Goal: Information Seeking & Learning: Learn about a topic

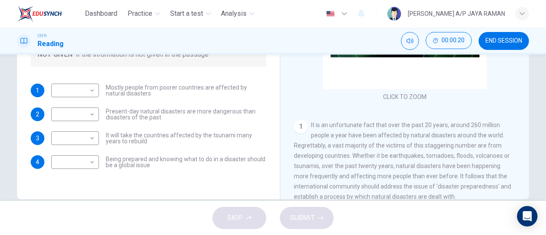
scroll to position [169, 0]
click at [73, 92] on body "Dashboard Practice Start a test Analysis English en ​ SANUSHA A/P JAYA RAMAN CE…" at bounding box center [273, 117] width 546 height 235
click at [74, 115] on li "FALSE" at bounding box center [73, 118] width 48 height 14
type input "FALSE"
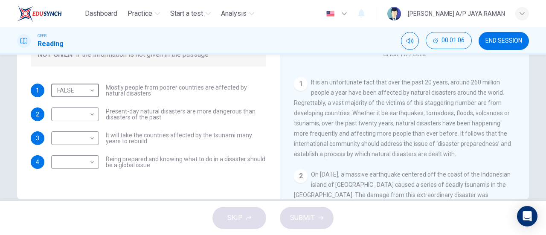
scroll to position [43, 0]
click at [75, 115] on body "Dashboard Practice Start a test Analysis English en ​ SANUSHA A/P JAYA RAMAN CE…" at bounding box center [273, 117] width 546 height 235
click at [75, 157] on li "NOT GIVEN" at bounding box center [73, 155] width 48 height 14
type input "NOT GIVEN"
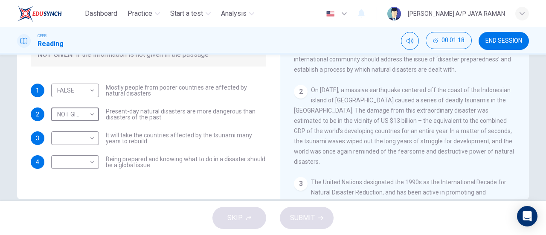
scroll to position [128, 0]
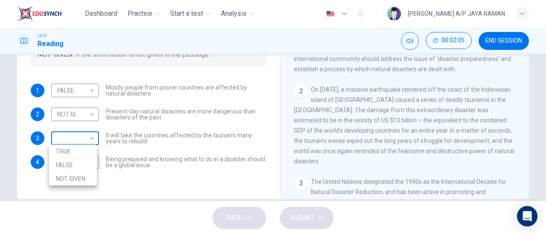
click at [76, 138] on body "Dashboard Practice Start a test Analysis English en ​ SANUSHA A/P JAYA RAMAN CE…" at bounding box center [273, 117] width 546 height 235
click at [78, 174] on li "NOT GIVEN" at bounding box center [73, 179] width 48 height 14
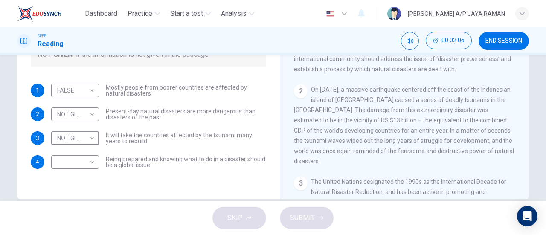
type input "NOT GIVEN"
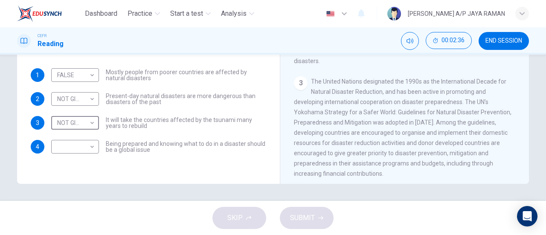
scroll to position [213, 0]
click at [72, 147] on body "Dashboard Practice Start a test Analysis English en ​ SANUSHA A/P JAYA RAMAN CE…" at bounding box center [273, 117] width 546 height 235
click at [77, 165] on li "TRUE" at bounding box center [73, 161] width 48 height 14
type input "TRUE"
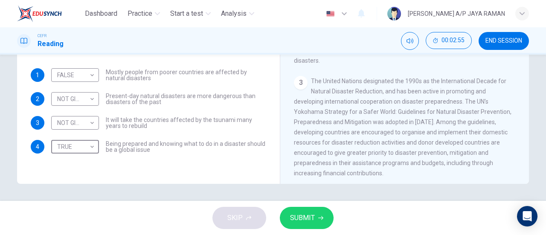
click at [318, 223] on button "SUBMIT" at bounding box center [307, 218] width 54 height 22
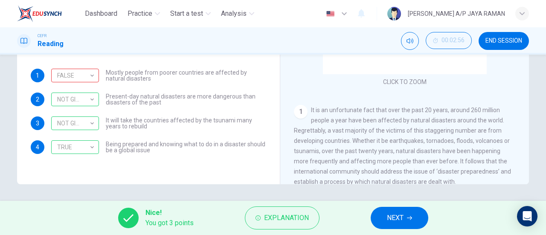
scroll to position [184, 0]
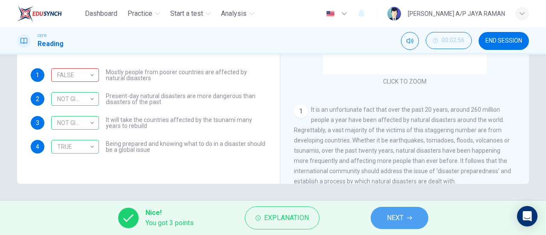
click at [399, 216] on span "NEXT" at bounding box center [395, 218] width 17 height 12
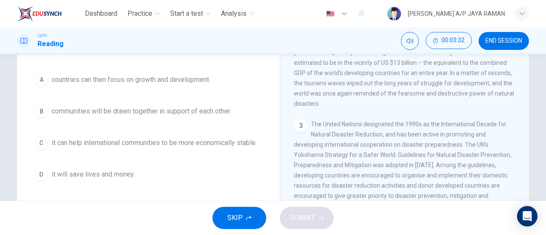
scroll to position [91, 0]
click at [138, 180] on button "D it will save lives and money." at bounding box center [149, 174] width 236 height 21
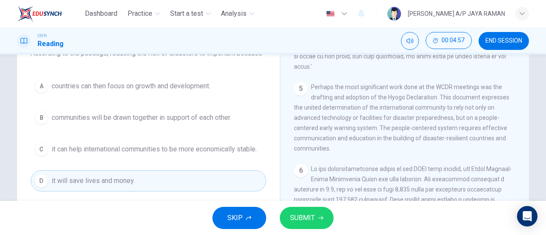
scroll to position [603, 0]
click at [299, 221] on span "SUBMIT" at bounding box center [302, 218] width 25 height 12
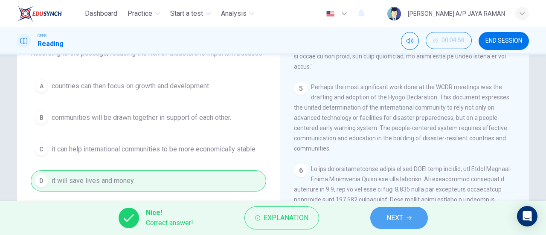
click at [394, 210] on button "NEXT" at bounding box center [399, 218] width 58 height 22
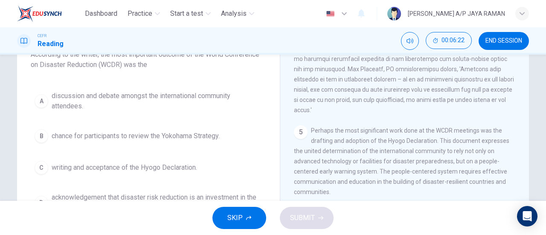
scroll to position [84, 0]
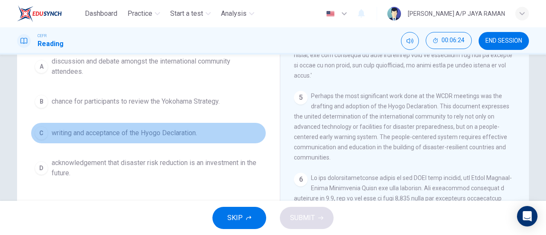
click at [143, 132] on span "writing and acceptance of the Hyogo Declaration." at bounding box center [125, 133] width 146 height 10
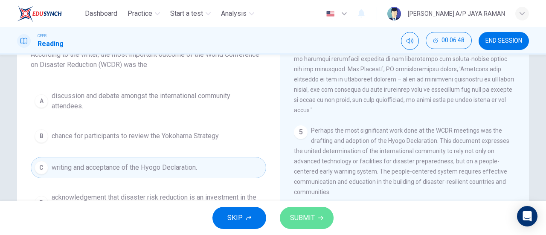
click at [321, 211] on button "SUBMIT" at bounding box center [307, 218] width 54 height 22
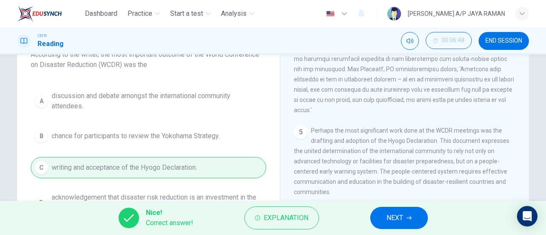
click at [402, 222] on span "NEXT" at bounding box center [395, 218] width 17 height 12
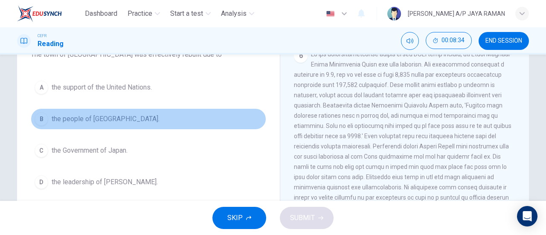
click at [127, 119] on button "B the people of Kobe." at bounding box center [149, 118] width 236 height 21
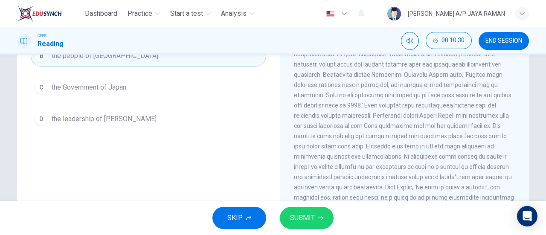
scroll to position [147, 0]
click at [309, 217] on span "SUBMIT" at bounding box center [302, 218] width 25 height 12
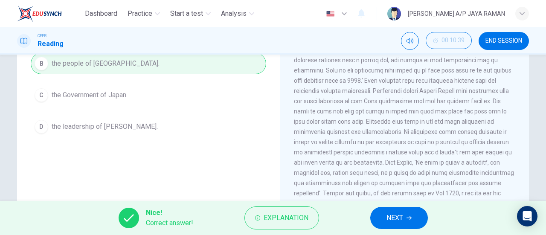
scroll to position [71, 0]
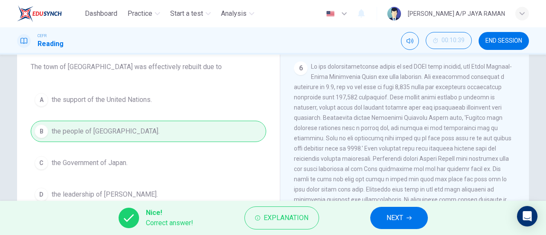
click at [405, 222] on button "NEXT" at bounding box center [399, 218] width 58 height 22
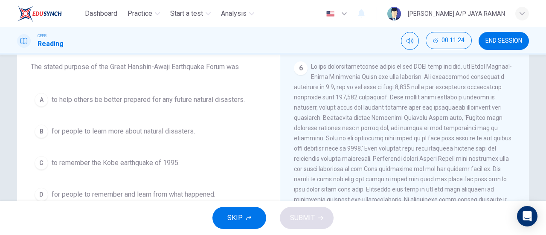
click at [193, 139] on button "B for people to learn more about natural disasters." at bounding box center [149, 131] width 236 height 21
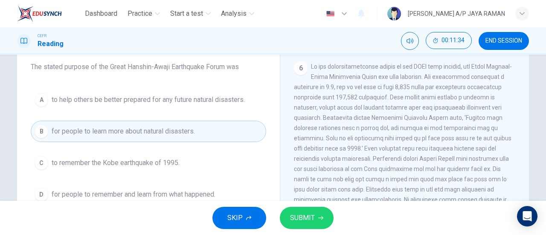
click at [310, 218] on span "SUBMIT" at bounding box center [302, 218] width 25 height 12
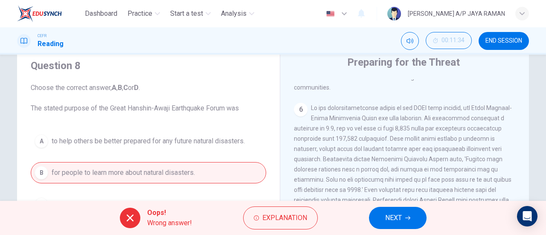
scroll to position [0, 0]
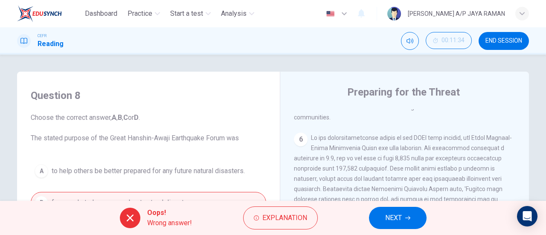
click at [391, 216] on span "NEXT" at bounding box center [393, 218] width 17 height 12
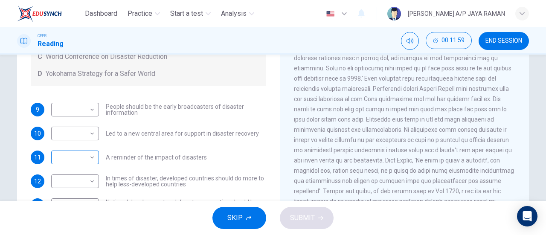
scroll to position [142, 0]
click at [71, 157] on body "Dashboard Practice Start a test Analysis English en ​ SANUSHA A/P JAYA RAMAN CE…" at bounding box center [273, 117] width 546 height 235
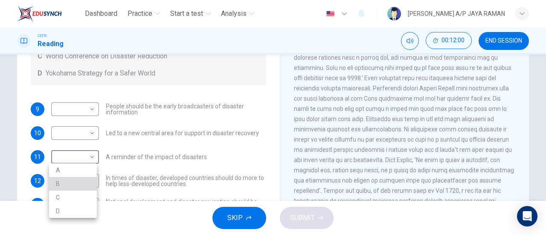
click at [69, 186] on li "B" at bounding box center [73, 184] width 48 height 14
type input "B"
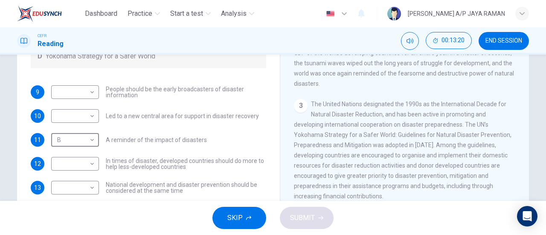
scroll to position [159, 0]
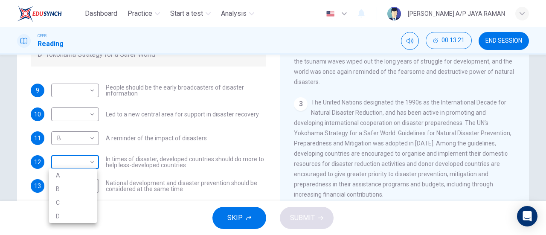
click at [73, 164] on body "Dashboard Practice Start a test Analysis English en ​ SANUSHA A/P JAYA RAMAN CE…" at bounding box center [273, 117] width 546 height 235
click at [69, 213] on li "D" at bounding box center [73, 217] width 48 height 14
type input "D"
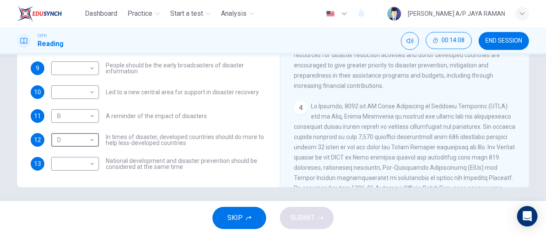
scroll to position [184, 0]
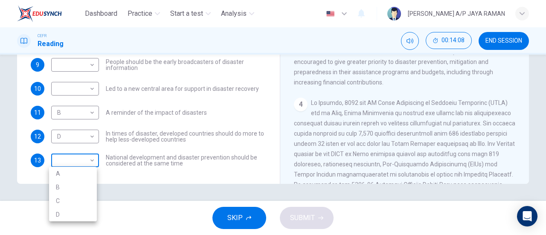
click at [67, 162] on body "Dashboard Practice Start a test Analysis English en ​ SANUSHA A/P JAYA RAMAN CE…" at bounding box center [273, 117] width 546 height 235
click at [64, 200] on li "C" at bounding box center [73, 201] width 48 height 14
type input "C"
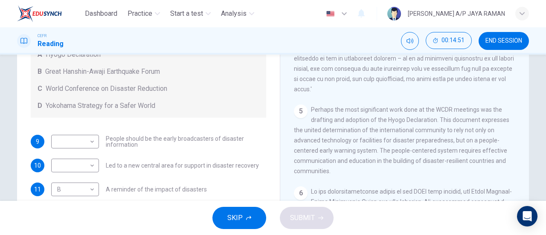
scroll to position [559, 0]
click at [80, 140] on body "Dashboard Practice Start a test Analysis English en ​ SANUSHA A/P JAYA RAMAN CE…" at bounding box center [273, 117] width 546 height 235
click at [80, 154] on li "A" at bounding box center [73, 155] width 48 height 14
type input "A"
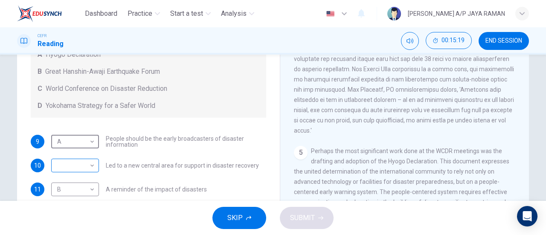
scroll to position [516, 0]
click at [79, 163] on body "Dashboard Practice Start a test Analysis English en ​ SANUSHA A/P JAYA RAMAN CE…" at bounding box center [273, 117] width 546 height 235
click at [85, 181] on li "A" at bounding box center [73, 179] width 48 height 14
type input "A"
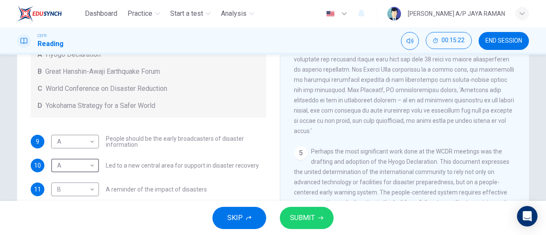
click at [319, 222] on button "SUBMIT" at bounding box center [307, 218] width 54 height 22
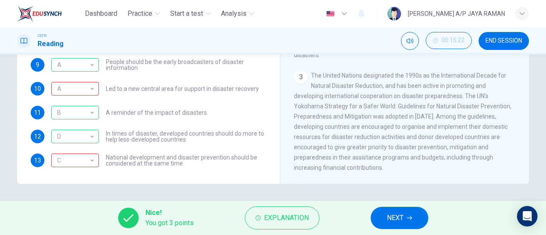
scroll to position [219, 0]
drag, startPoint x: 541, startPoint y: 167, endPoint x: 546, endPoint y: 166, distance: 4.9
click at [546, 166] on div "Questions 9 - 13 Look at the following statements and the list of disaster cont…" at bounding box center [273, 128] width 546 height 146
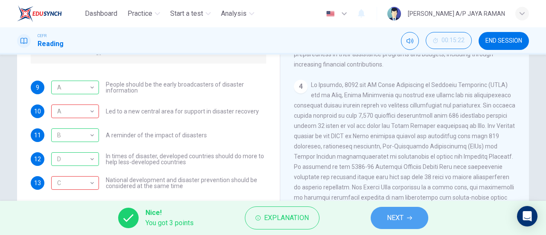
scroll to position [345, 0]
click at [411, 219] on icon "button" at bounding box center [409, 218] width 5 height 5
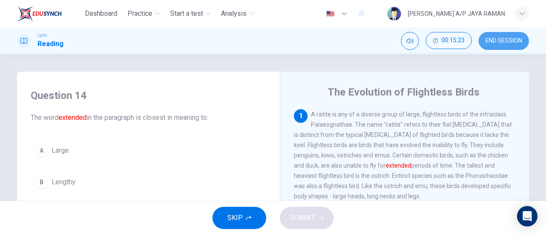
click at [500, 39] on span "END SESSION" at bounding box center [504, 41] width 37 height 7
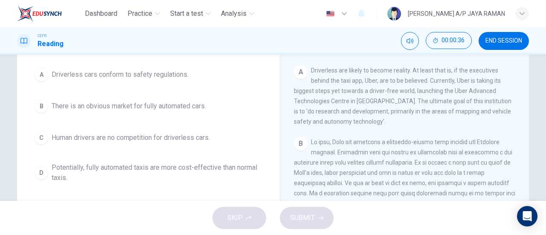
scroll to position [127, 0]
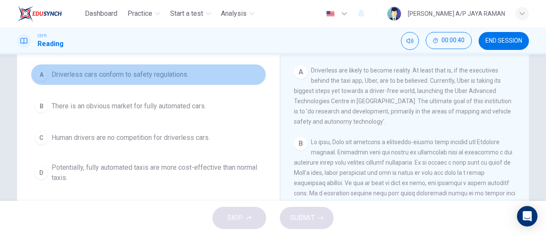
click at [198, 76] on button "A Driverless cars conform to safety regulations." at bounding box center [149, 74] width 236 height 21
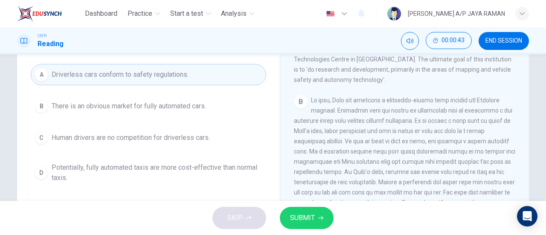
scroll to position [169, 0]
click at [300, 216] on span "SUBMIT" at bounding box center [302, 218] width 25 height 12
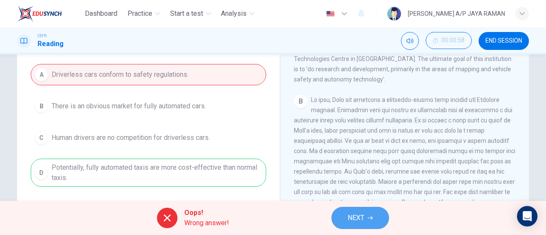
click at [360, 216] on span "NEXT" at bounding box center [356, 218] width 17 height 12
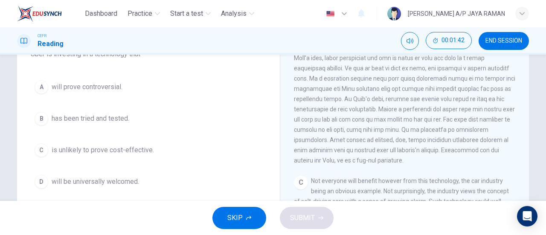
scroll to position [254, 0]
click at [102, 91] on span "will prove controversial." at bounding box center [87, 87] width 71 height 10
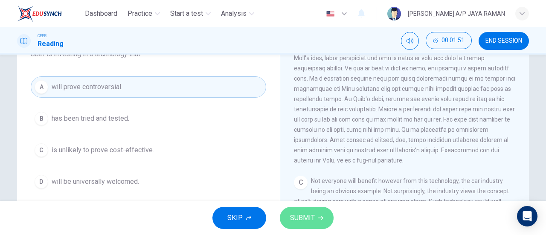
click at [311, 224] on button "SUBMIT" at bounding box center [307, 218] width 54 height 22
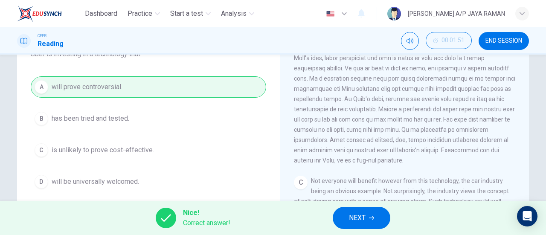
click at [361, 222] on span "NEXT" at bounding box center [357, 218] width 17 height 12
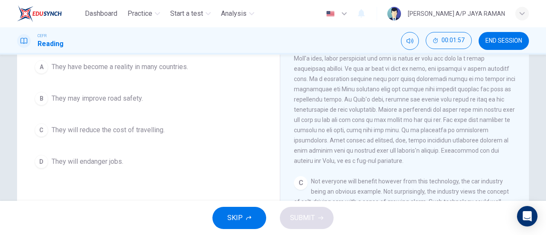
scroll to position [84, 0]
click at [140, 93] on span "They may improve road safety." at bounding box center [97, 98] width 91 height 10
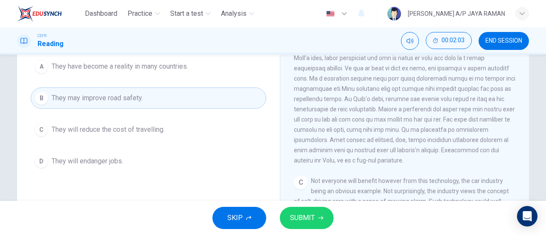
click at [311, 219] on span "SUBMIT" at bounding box center [302, 218] width 25 height 12
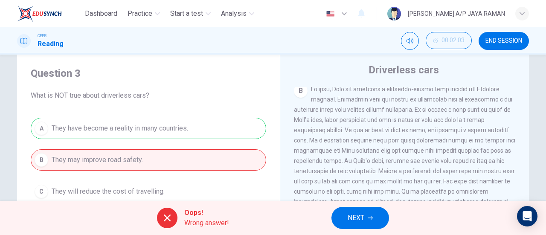
scroll to position [0, 0]
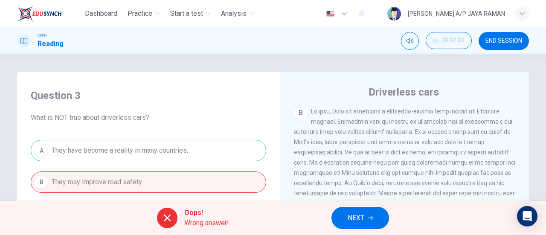
drag, startPoint x: 40, startPoint y: 115, endPoint x: 105, endPoint y: 119, distance: 65.0
click at [105, 119] on span "What is NOT true about driverless cars?" at bounding box center [149, 118] width 236 height 10
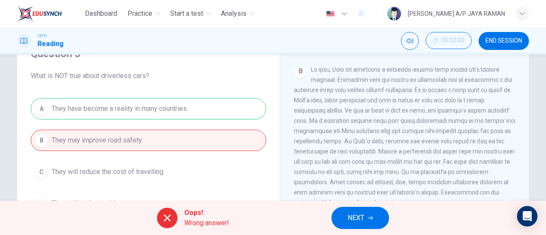
scroll to position [42, 0]
click at [381, 213] on button "NEXT" at bounding box center [361, 218] width 58 height 22
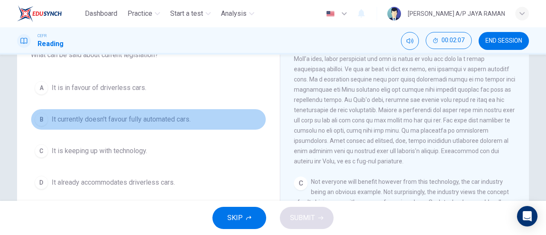
click at [189, 119] on span "It currently doesn't favour fully automated cars." at bounding box center [121, 119] width 139 height 10
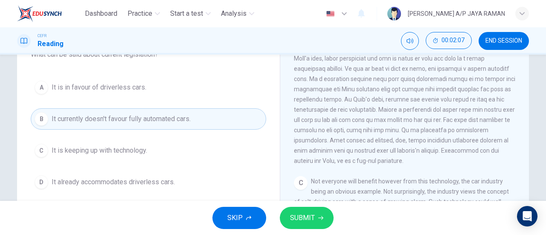
scroll to position [84, 0]
click at [317, 217] on button "SUBMIT" at bounding box center [307, 218] width 54 height 22
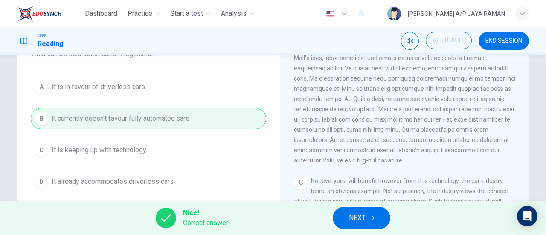
click at [358, 217] on span "NEXT" at bounding box center [357, 218] width 17 height 12
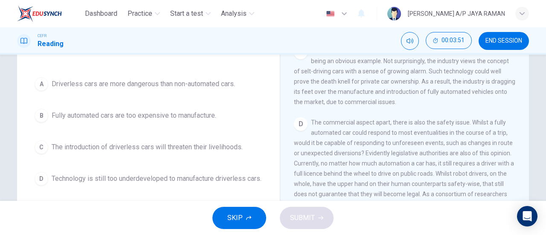
scroll to position [382, 0]
click at [202, 116] on span "Fully automated cars are too expensive to manufacture." at bounding box center [134, 116] width 165 height 10
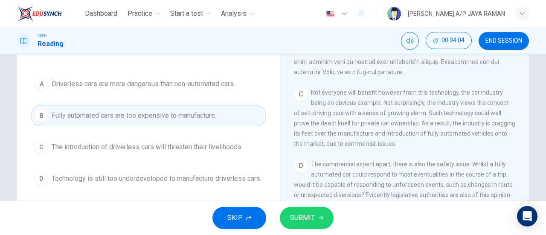
scroll to position [340, 0]
click at [318, 214] on button "SUBMIT" at bounding box center [307, 218] width 54 height 22
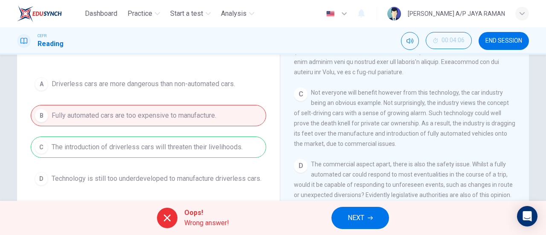
click at [382, 220] on button "NEXT" at bounding box center [361, 218] width 58 height 22
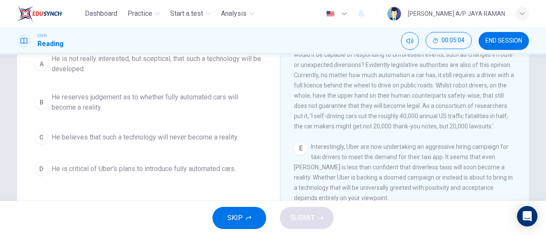
scroll to position [121, 0]
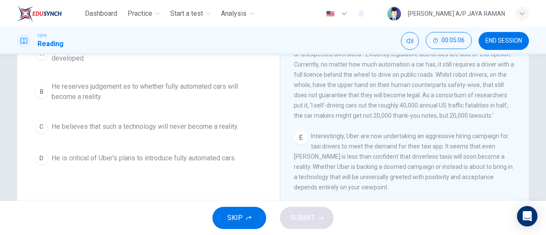
click at [536, 132] on div "Question 6 Choose the correct letter, A, B, C or D. What can be said about the …" at bounding box center [272, 98] width 539 height 297
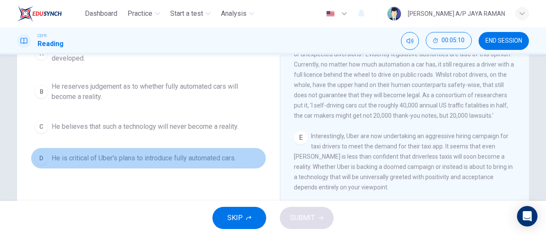
click at [194, 154] on span "He is critical of Uber's plans to introduce fully automated cars." at bounding box center [144, 158] width 184 height 10
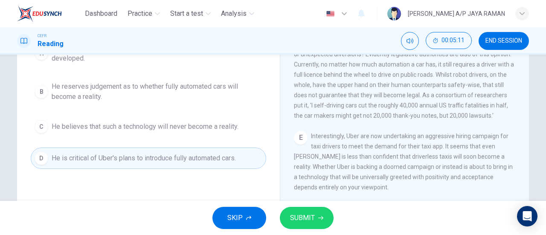
click at [301, 212] on span "SUBMIT" at bounding box center [302, 218] width 25 height 12
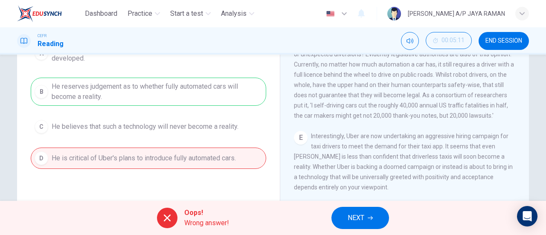
click at [365, 222] on button "NEXT" at bounding box center [361, 218] width 58 height 22
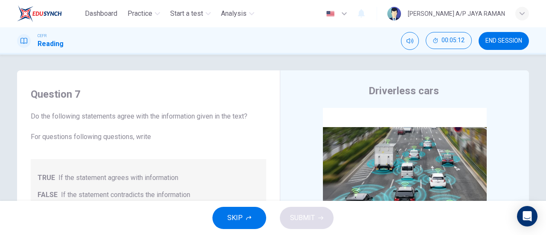
scroll to position [0, 0]
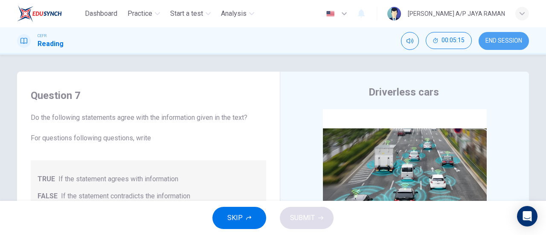
click at [502, 44] on button "END SESSION" at bounding box center [504, 41] width 50 height 18
